Goal: Information Seeking & Learning: Learn about a topic

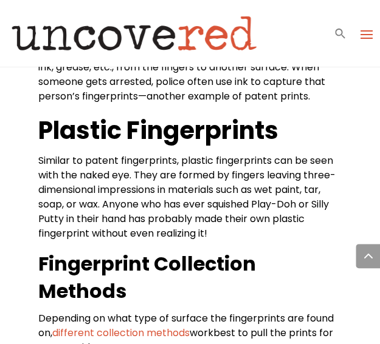
scroll to position [992, 0]
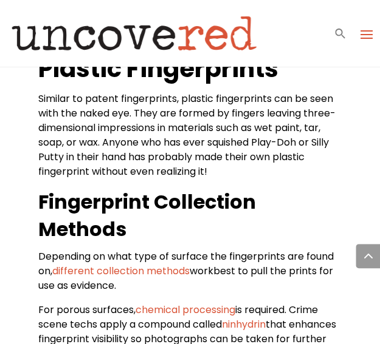
click at [301, 107] on span "Similar to patent fingerprints, plastic fingerprints can be seen with the naked…" at bounding box center [186, 135] width 297 height 87
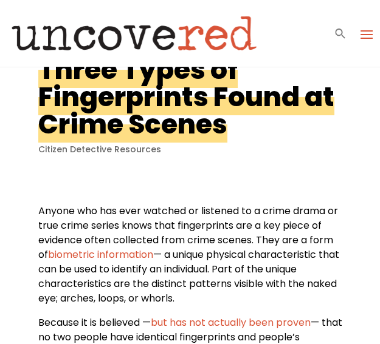
scroll to position [0, 0]
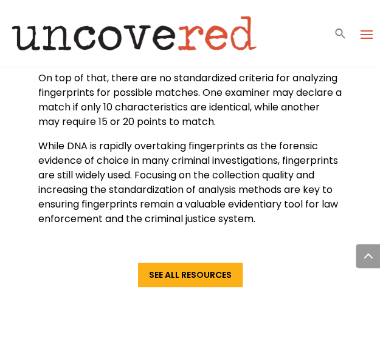
scroll to position [2133, 0]
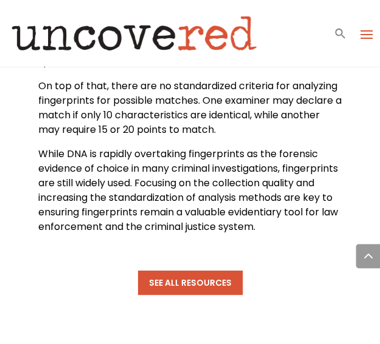
click at [230, 295] on link "See All Resources" at bounding box center [190, 283] width 104 height 24
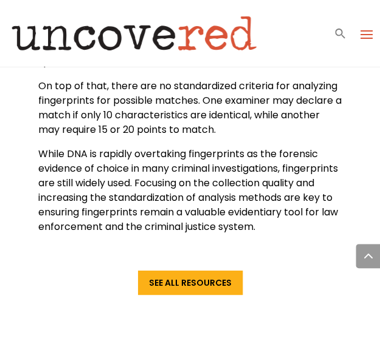
scroll to position [2139, 0]
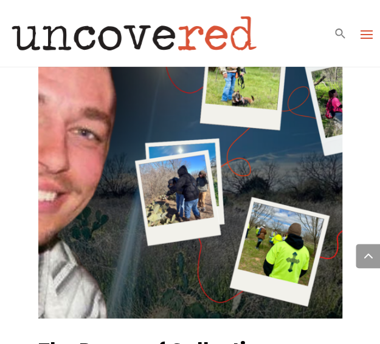
scroll to position [823, 0]
